Goal: Obtain resource: Obtain resource

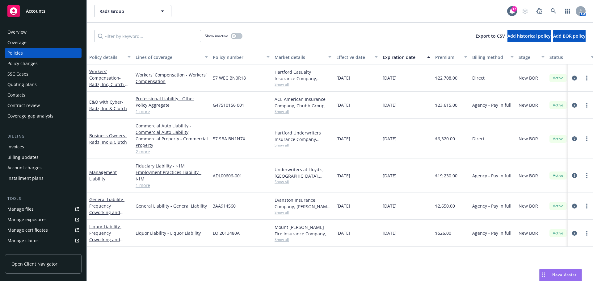
click at [26, 146] on div "Invoices" at bounding box center [43, 147] width 72 height 10
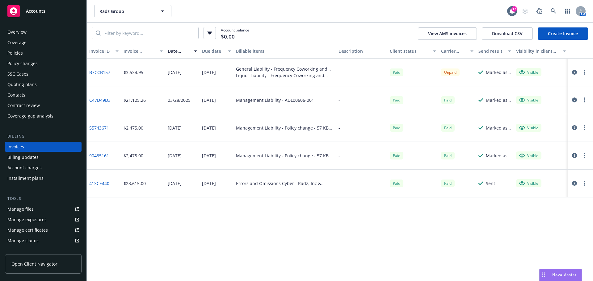
click at [25, 51] on div "Policies" at bounding box center [43, 53] width 72 height 10
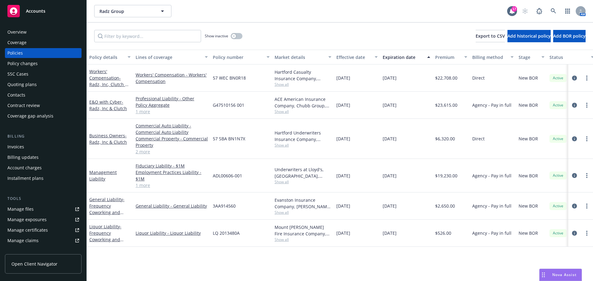
click at [288, 213] on span "Show all" at bounding box center [303, 212] width 57 height 5
click at [103, 224] on link "Liquor Liability - Frequency Coworking and Events" at bounding box center [105, 236] width 32 height 25
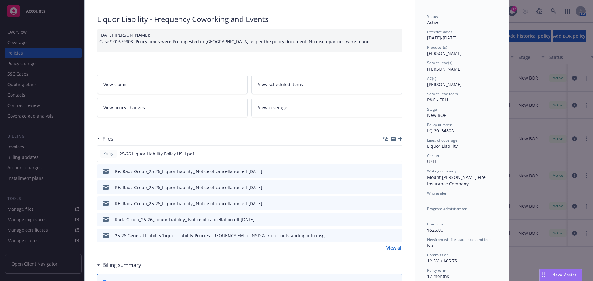
scroll to position [93, 0]
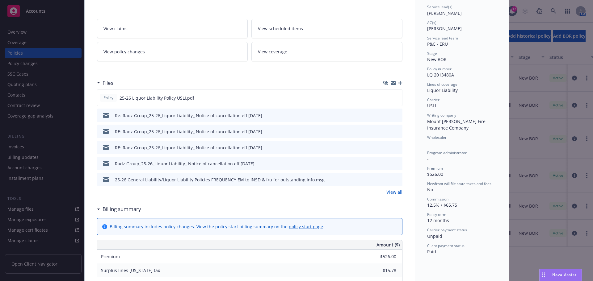
click at [394, 115] on icon "preview file" at bounding box center [397, 115] width 6 height 4
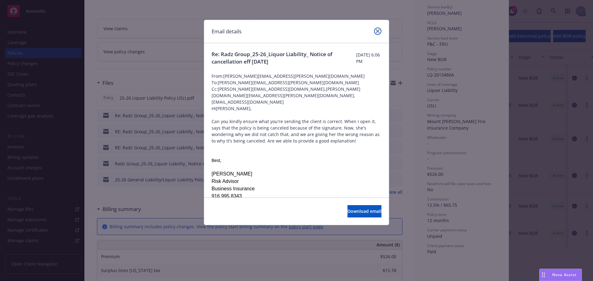
click at [377, 31] on icon "close" at bounding box center [378, 31] width 4 height 4
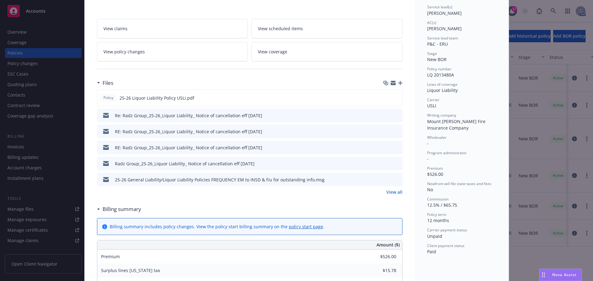
click at [381, 163] on div "Radz Group_25-26_Liquor Liability_ Notice of cancellation eff [DATE]" at bounding box center [250, 164] width 306 height 14
click at [384, 163] on icon "download file" at bounding box center [386, 163] width 5 height 5
drag, startPoint x: 383, startPoint y: 180, endPoint x: 383, endPoint y: 176, distance: 4.1
click at [384, 179] on icon "download file" at bounding box center [386, 179] width 5 height 5
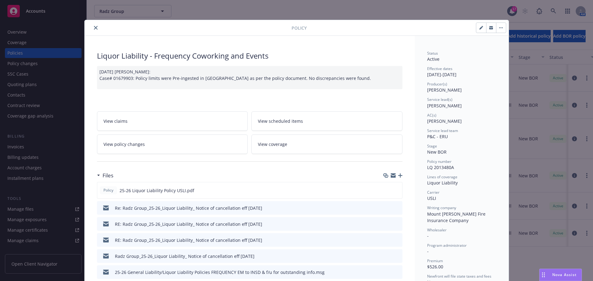
click at [94, 28] on icon "close" at bounding box center [96, 28] width 4 height 4
